Goal: Submit feedback/report problem: Submit feedback/report problem

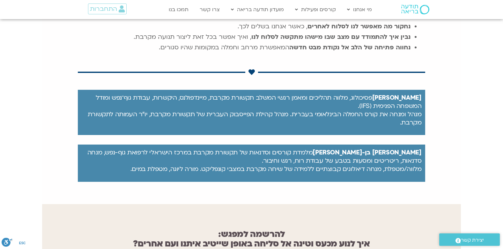
scroll to position [446, 0]
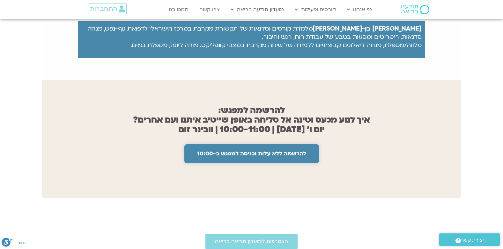
click at [263, 151] on span "להרשמה ללא עלות וכניסה למפגש ב-10:00" at bounding box center [251, 154] width 109 height 6
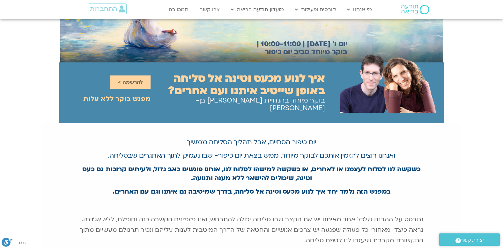
scroll to position [64, 0]
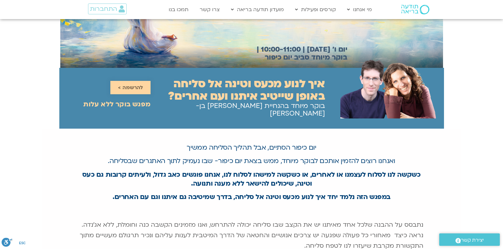
click at [140, 86] on span "להרשמה >" at bounding box center [130, 88] width 25 height 6
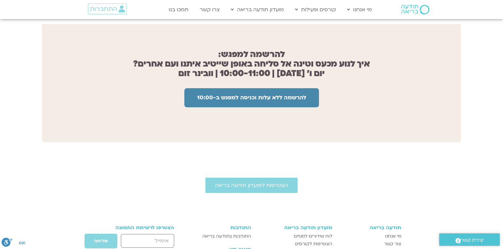
scroll to position [509, 0]
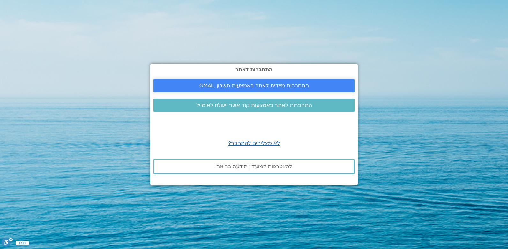
click at [287, 85] on span "התחברות מיידית לאתר באמצעות חשבון GMAIL" at bounding box center [253, 86] width 109 height 6
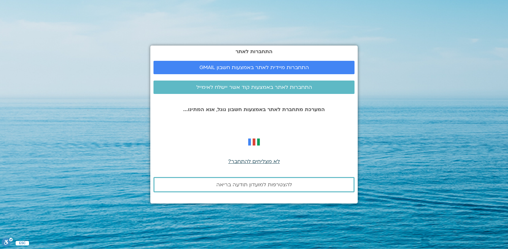
click at [271, 162] on span "לא מצליחים להתחבר?" at bounding box center [254, 161] width 52 height 7
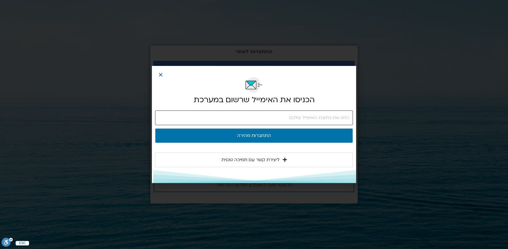
click at [346, 115] on input "email" at bounding box center [254, 118] width 198 height 15
type input "[EMAIL_ADDRESS][DOMAIN_NAME]"
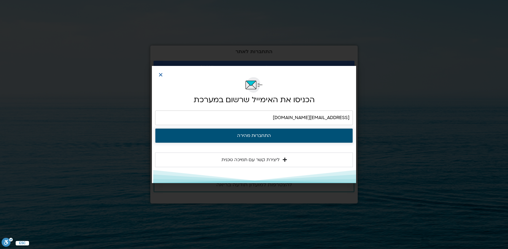
click at [265, 136] on button "התחברות מהירה" at bounding box center [254, 135] width 198 height 15
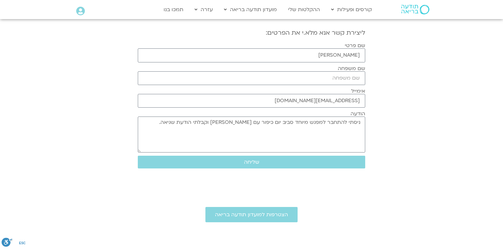
scroll to position [96, 0]
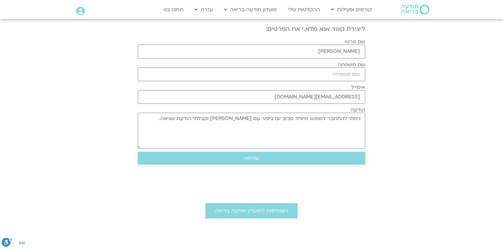
click at [259, 159] on span "שליחה" at bounding box center [251, 159] width 212 height 6
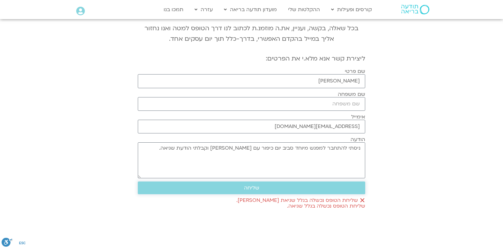
scroll to position [0, 0]
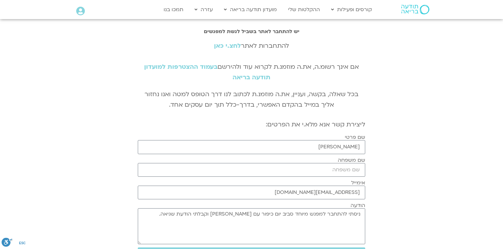
click at [237, 46] on link "לחצ.י כאן" at bounding box center [227, 46] width 27 height 8
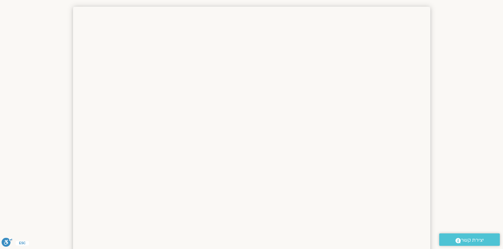
scroll to position [64, 0]
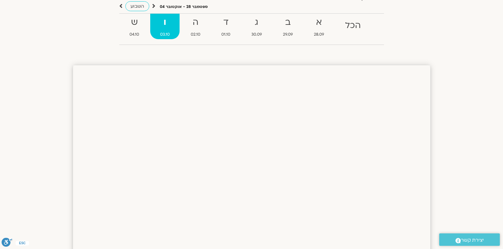
click at [485, 240] on span ".st0{fill:#FFFFFF;} יצירת קשר" at bounding box center [469, 240] width 48 height 9
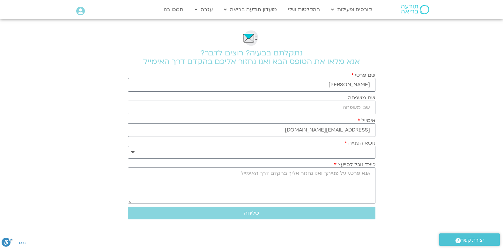
click at [469, 239] on span "יצירת קשר" at bounding box center [472, 240] width 23 height 9
click at [367, 175] on textarea "כיצד נוכל לסייע?" at bounding box center [251, 186] width 247 height 36
type textarea "אני לא מצליחה להתחבר למפגש עם [PERSON_NAME] כעת. נא שלחו לינק למייל שלי"
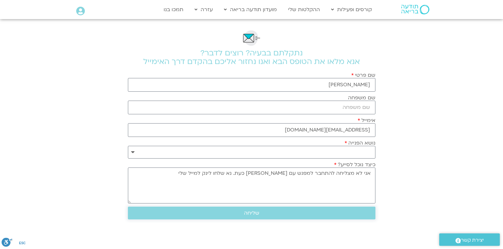
click at [282, 217] on button "שליחה" at bounding box center [251, 213] width 247 height 13
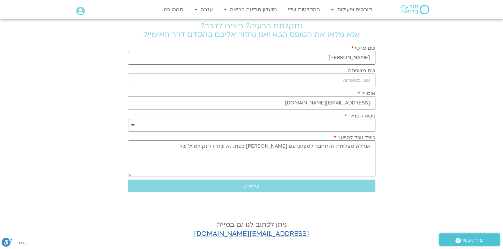
scroll to position [64, 0]
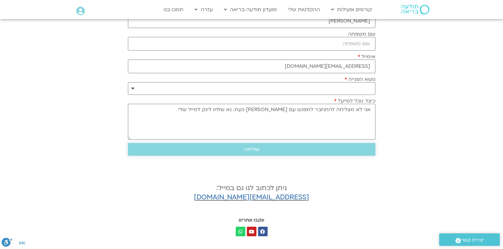
click at [294, 146] on button "שליחה" at bounding box center [251, 149] width 247 height 13
click at [350, 118] on textarea "אני לא מצליחה להתחבר למפגש עם שאנייה כעת. נא שלחו לינק למייל שלי" at bounding box center [251, 122] width 247 height 36
click at [367, 87] on select "**********" at bounding box center [251, 88] width 247 height 13
select select "**********"
click at [128, 82] on select "**********" at bounding box center [251, 88] width 247 height 13
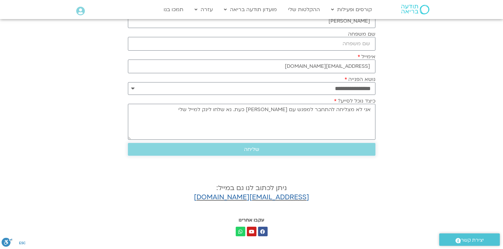
click at [287, 147] on span "שליחה" at bounding box center [251, 150] width 232 height 6
